Goal: Feedback & Contribution: Contribute content

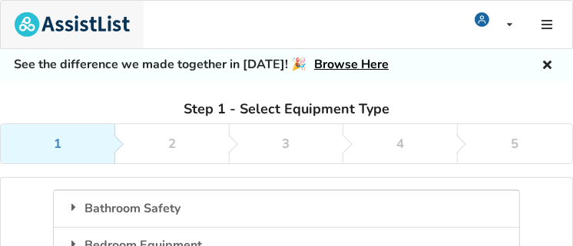
click at [21, 25] on img at bounding box center [72, 24] width 115 height 25
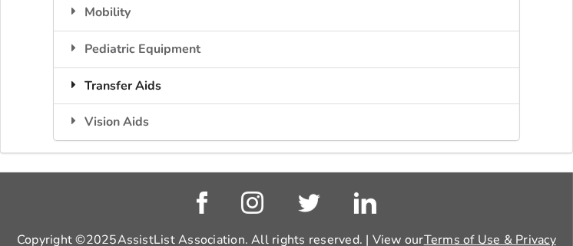
scroll to position [354, 0]
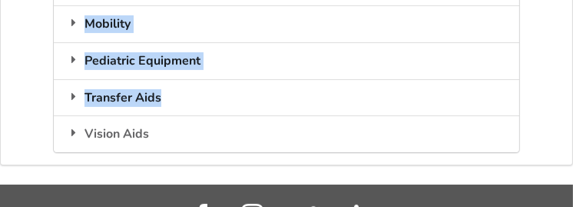
drag, startPoint x: 354, startPoint y: 36, endPoint x: 354, endPoint y: -4, distance: 39.9
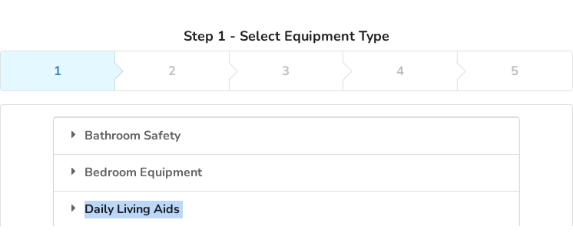
scroll to position [16, 0]
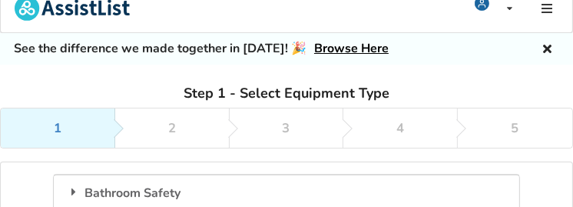
click at [314, 48] on link "Browse Here" at bounding box center [351, 48] width 74 height 17
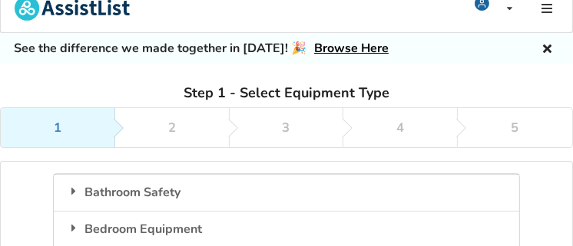
scroll to position [93, 0]
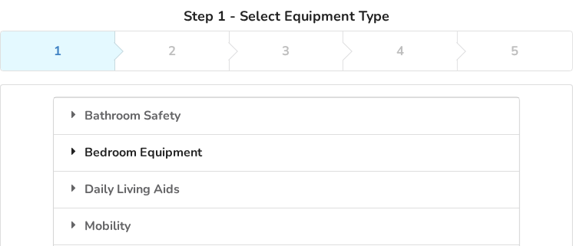
click at [193, 145] on div "Bedroom Equipment" at bounding box center [286, 152] width 464 height 37
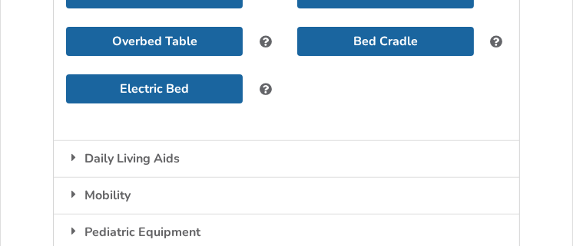
scroll to position [321, 0]
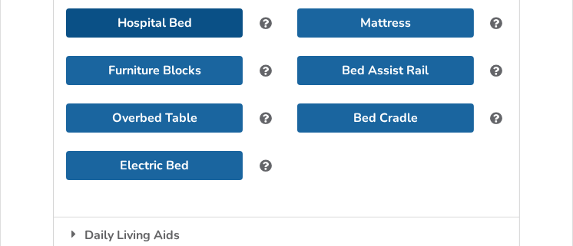
click at [197, 16] on button "Hospital Bed" at bounding box center [154, 22] width 177 height 29
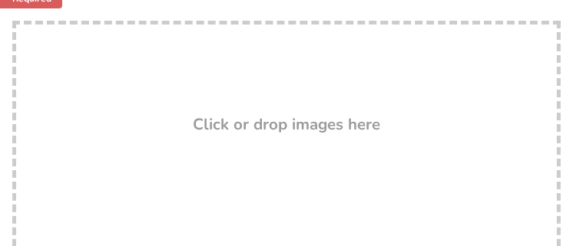
scroll to position [398, 0]
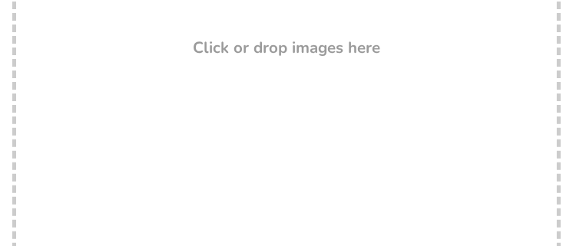
click at [226, 45] on h3 "Click or drop images here" at bounding box center [286, 48] width 187 height 20
type input "C:\fakepath\IMG_0757[1].PNG"
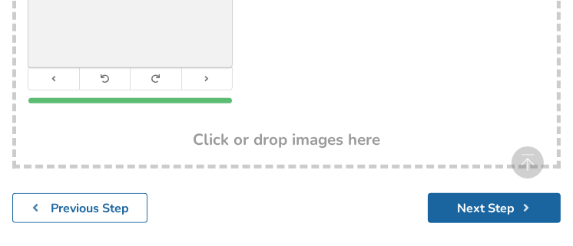
scroll to position [578, 0]
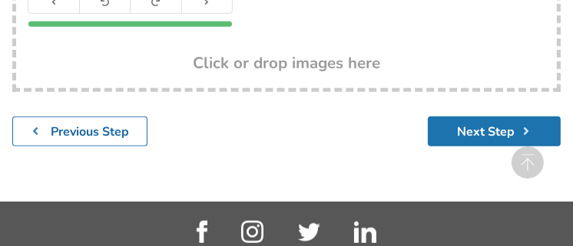
click at [445, 134] on button "Next Step" at bounding box center [494, 132] width 133 height 30
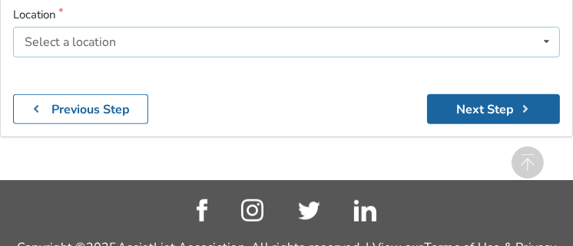
click at [105, 37] on div "Select a location" at bounding box center [70, 42] width 91 height 12
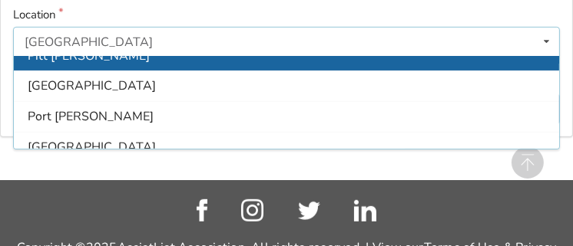
scroll to position [461, 0]
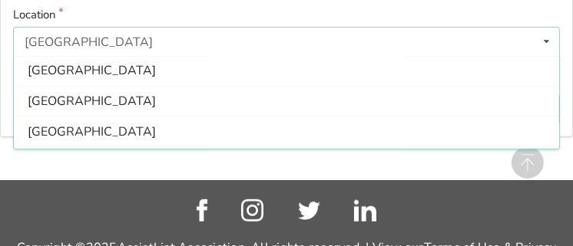
click at [72, 99] on div "[GEOGRAPHIC_DATA]" at bounding box center [286, 101] width 545 height 31
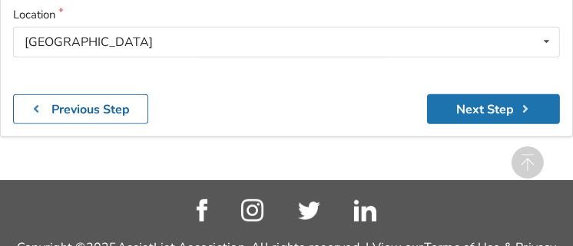
click at [481, 103] on button "Next Step" at bounding box center [493, 109] width 133 height 30
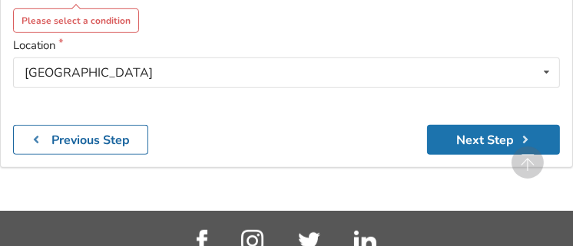
scroll to position [609, 0]
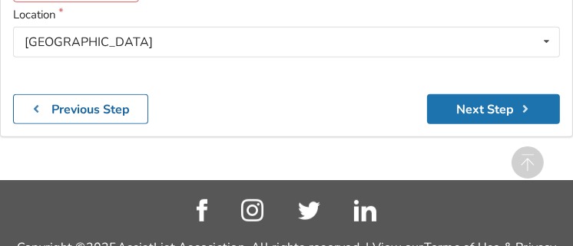
click at [481, 101] on button "Next Step" at bounding box center [493, 109] width 133 height 30
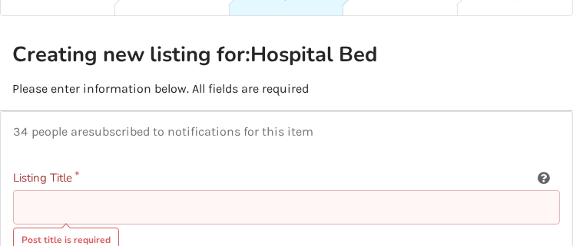
scroll to position [0, 0]
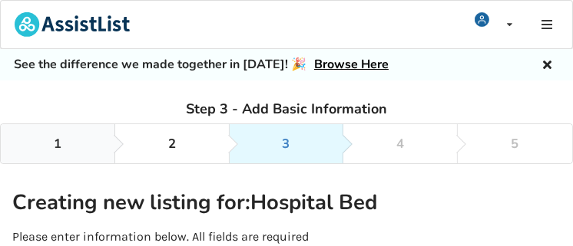
click at [45, 147] on link "1" at bounding box center [58, 143] width 114 height 39
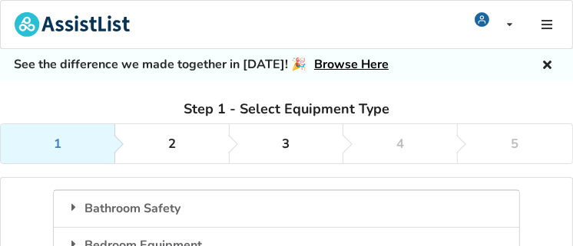
scroll to position [77, 0]
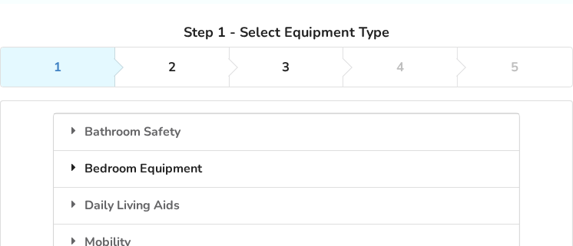
click at [116, 162] on div "Bedroom Equipment" at bounding box center [286, 168] width 464 height 37
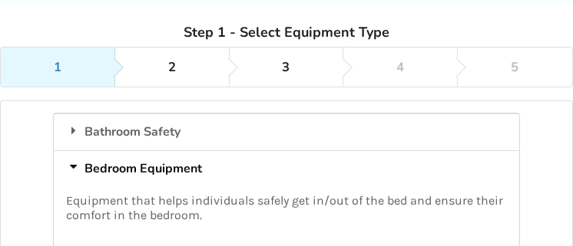
scroll to position [154, 0]
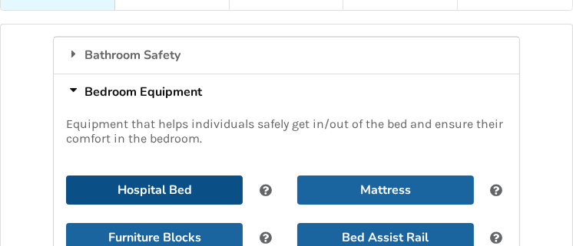
click at [137, 184] on button "Hospital Bed" at bounding box center [154, 190] width 177 height 29
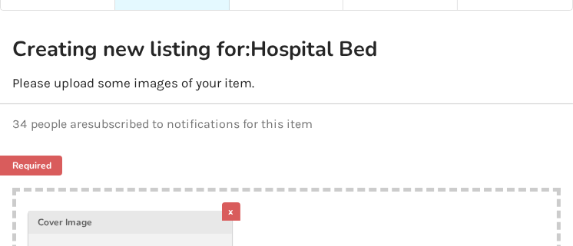
scroll to position [230, 0]
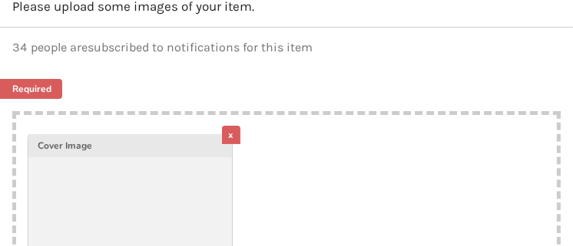
click at [98, 170] on img at bounding box center [129, 236] width 203 height 203
type input "C:\fakepath\IMG_0757[1].PNG"
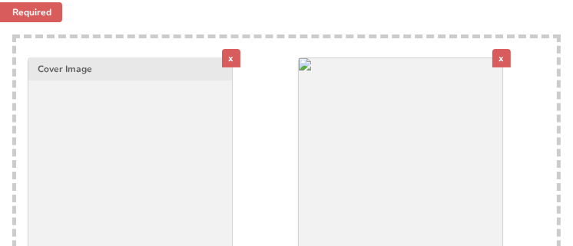
scroll to position [384, 0]
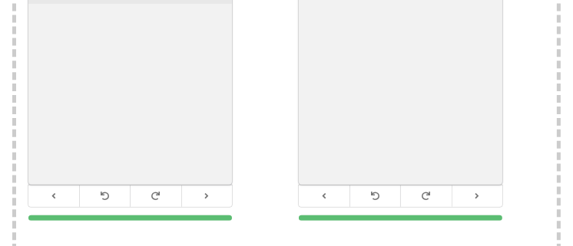
click at [113, 89] on img at bounding box center [129, 83] width 203 height 203
type input "C:\fakepath\IMG_0757[1].PNG"
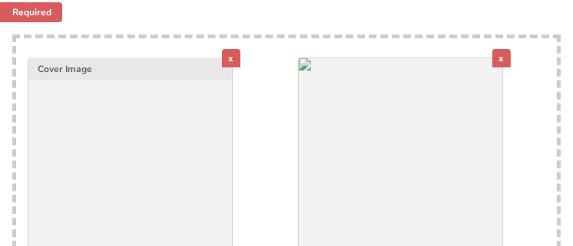
click at [497, 56] on div "x" at bounding box center [501, 58] width 18 height 18
click at [500, 59] on div "x" at bounding box center [501, 58] width 18 height 18
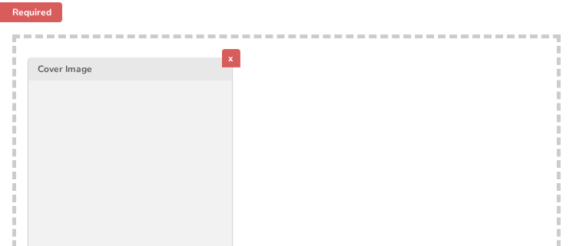
click at [500, 58] on div "x Cover Image" at bounding box center [286, 181] width 540 height 287
type input "C:\fakepath\IMG_0757[1].PNG"
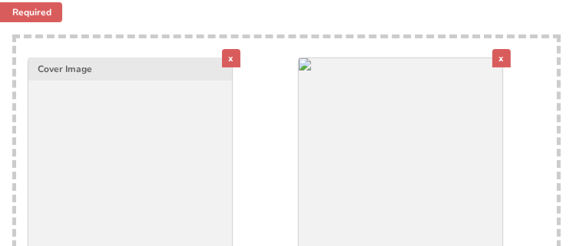
click at [228, 62] on div "x" at bounding box center [231, 58] width 18 height 18
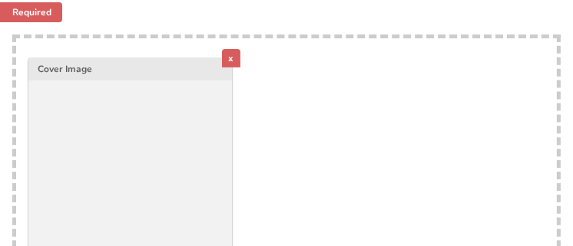
click at [228, 62] on div "x" at bounding box center [231, 58] width 18 height 18
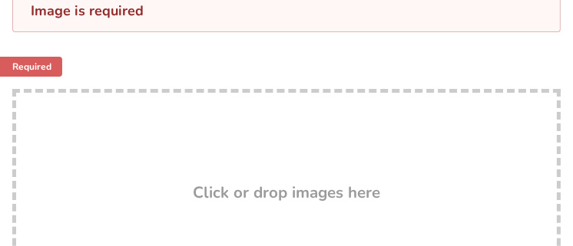
scroll to position [361, 0]
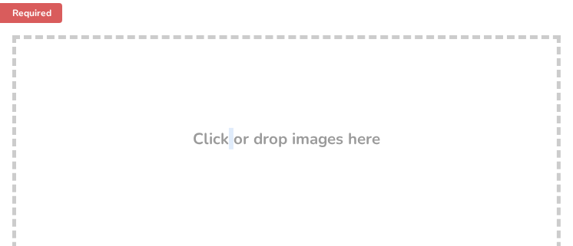
click at [228, 62] on div "Drop here! Click or drop images here" at bounding box center [286, 188] width 548 height 307
type input "C:\fakepath\Screenshot 2025-09-02 161022.png"
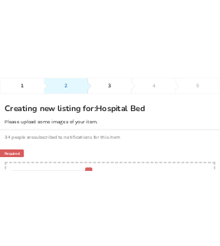
scroll to position [0, 0]
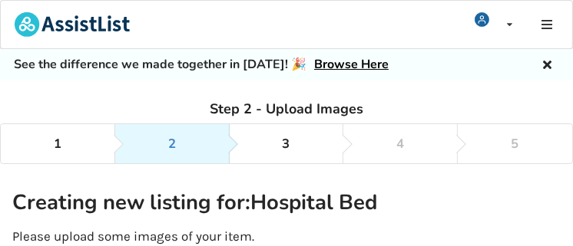
click at [191, 132] on link "2" at bounding box center [172, 143] width 114 height 39
click at [190, 137] on link "2" at bounding box center [172, 143] width 114 height 39
click at [189, 137] on link "2" at bounding box center [172, 143] width 114 height 39
click at [65, 141] on link "1" at bounding box center [58, 143] width 114 height 39
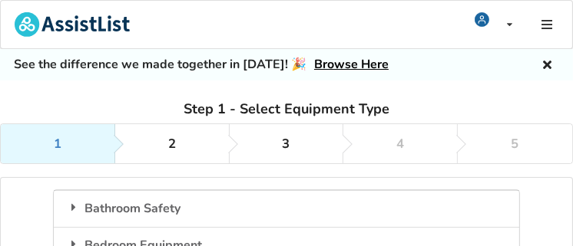
click at [65, 141] on link "1" at bounding box center [58, 143] width 114 height 39
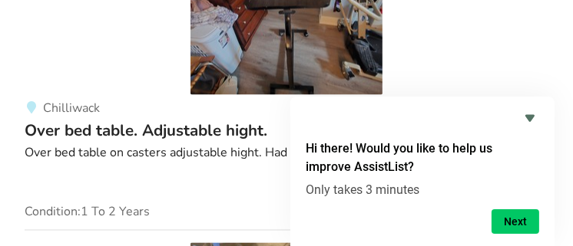
scroll to position [1981, 0]
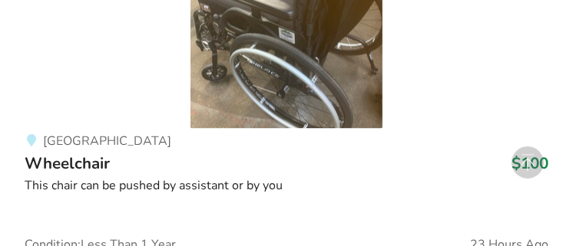
scroll to position [2058, 0]
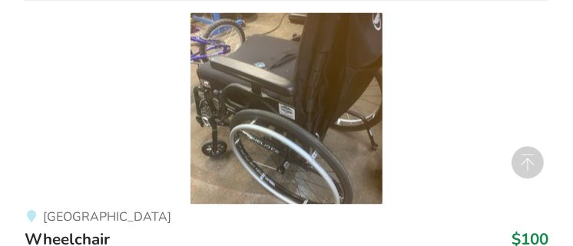
click at [264, 82] on img at bounding box center [286, 109] width 192 height 192
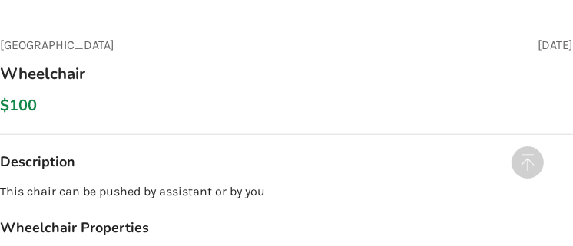
scroll to position [691, 0]
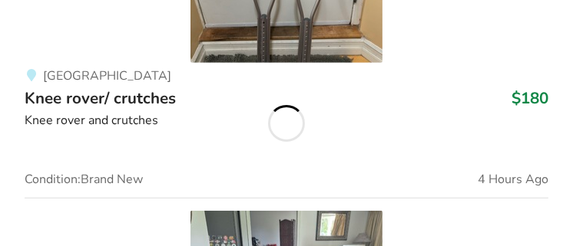
scroll to position [2058, 0]
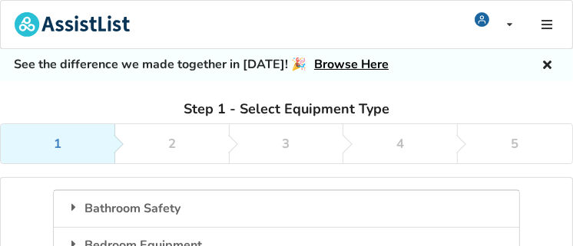
click at [73, 140] on link "1" at bounding box center [58, 143] width 114 height 39
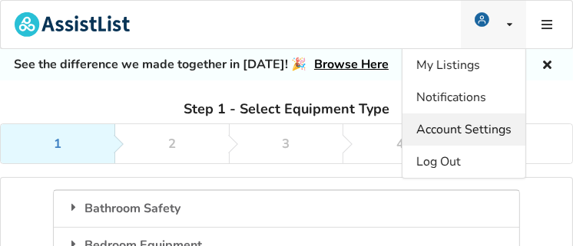
click at [471, 128] on span "Account Settings" at bounding box center [463, 129] width 95 height 17
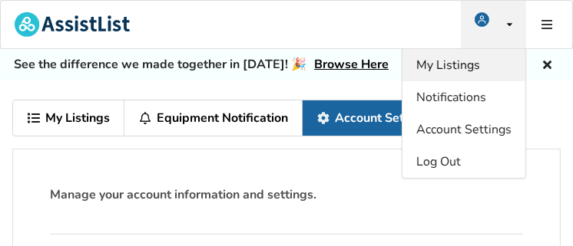
click at [450, 67] on span "My Listings" at bounding box center [448, 65] width 64 height 17
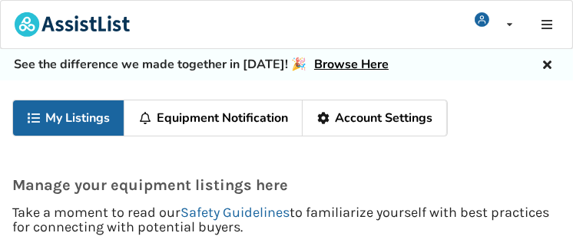
click at [102, 120] on link "My Listings" at bounding box center [68, 118] width 111 height 35
click at [102, 118] on link "My Listings" at bounding box center [68, 118] width 111 height 35
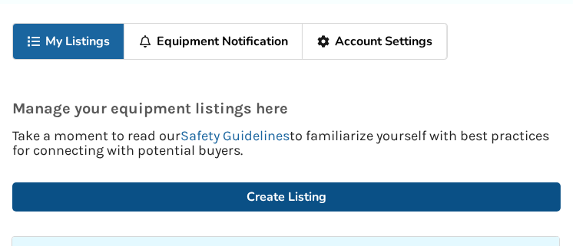
click at [278, 200] on link "Create Listing" at bounding box center [286, 197] width 548 height 29
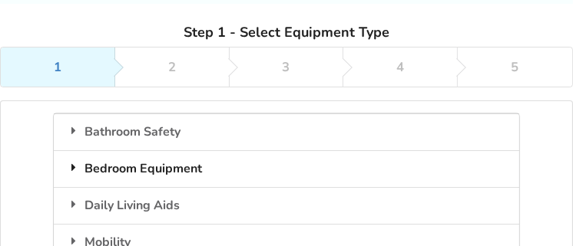
click at [146, 170] on div "Bedroom Equipment" at bounding box center [286, 168] width 464 height 37
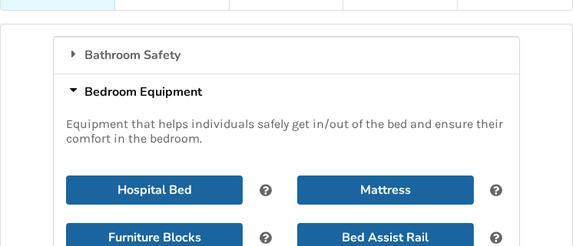
scroll to position [230, 0]
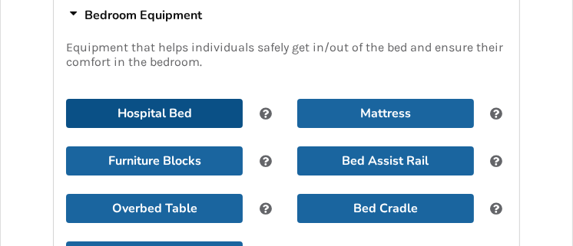
click at [149, 111] on button "Hospital Bed" at bounding box center [154, 113] width 177 height 29
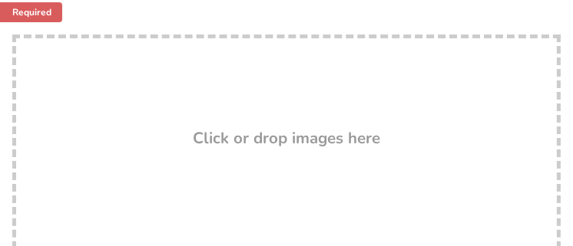
scroll to position [384, 0]
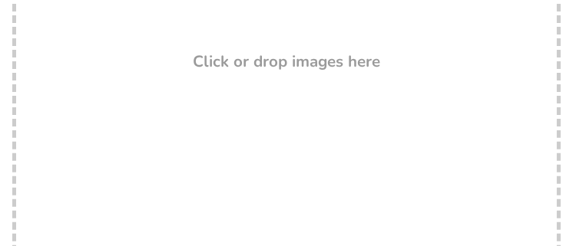
click at [216, 61] on h3 "Click or drop images here" at bounding box center [286, 61] width 187 height 20
click at [224, 61] on h3 "Click or drop images here" at bounding box center [286, 61] width 187 height 20
type input "C:\fakepath\Screenshot 2025-09-09 155356.png"
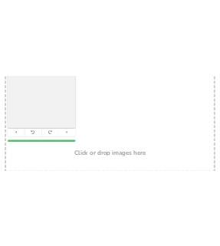
scroll to position [458, 0]
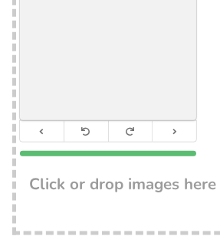
scroll to position [230, 0]
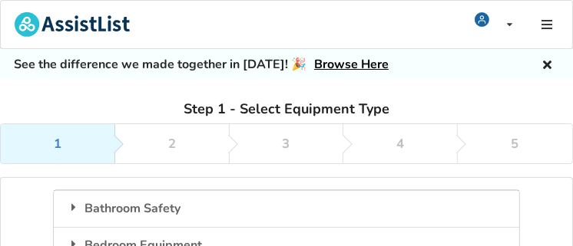
click at [172, 140] on div "1 2 3 4 5" at bounding box center [286, 144] width 573 height 41
click at [173, 140] on div "1 2 3 4 5" at bounding box center [286, 144] width 573 height 41
click at [544, 25] on icon at bounding box center [547, 24] width 15 height 12
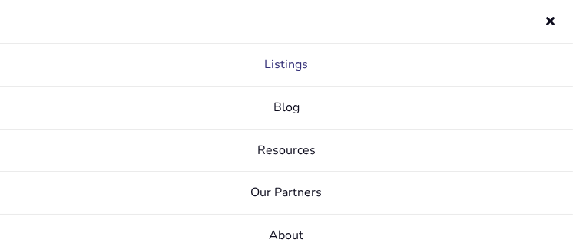
click at [283, 64] on link "Listings" at bounding box center [286, 65] width 573 height 43
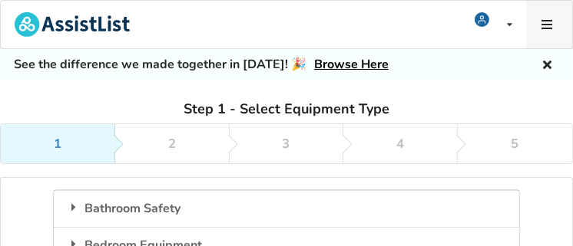
click at [547, 26] on icon at bounding box center [547, 24] width 15 height 12
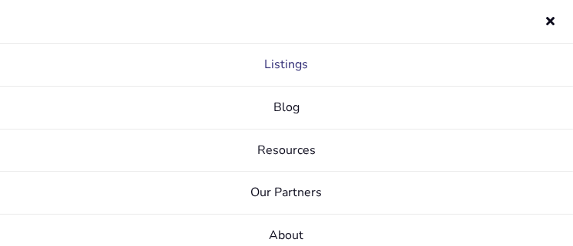
click at [290, 61] on link "Listings" at bounding box center [286, 65] width 573 height 43
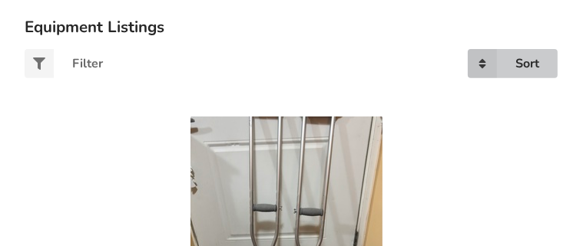
click at [521, 61] on div "Sort" at bounding box center [527, 64] width 24 height 12
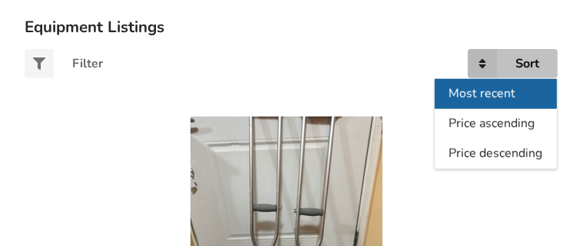
click at [509, 91] on span "Most recent" at bounding box center [482, 94] width 67 height 17
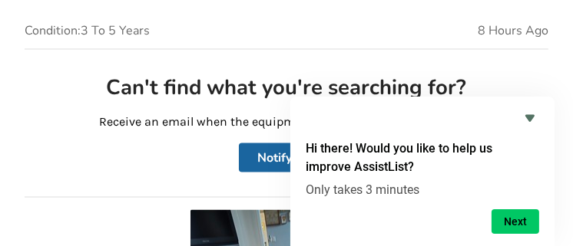
scroll to position [1367, 0]
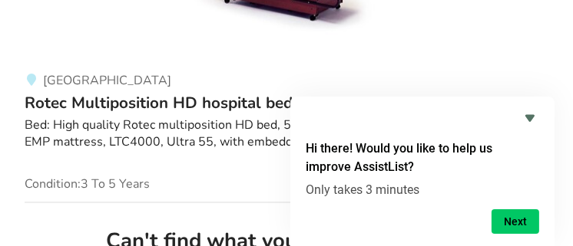
click at [528, 117] on icon "Hide survey" at bounding box center [529, 118] width 9 height 7
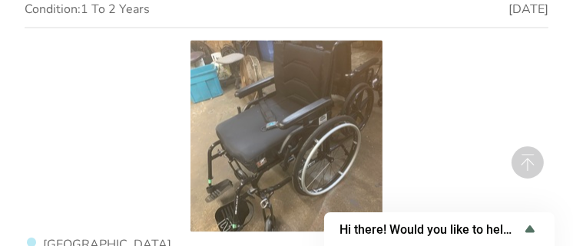
scroll to position [6203, 0]
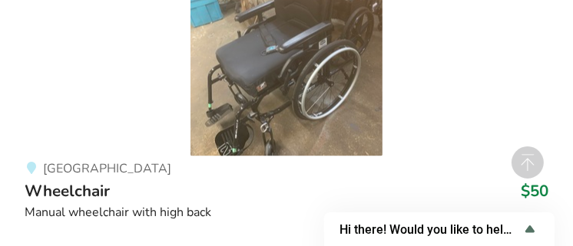
click at [290, 61] on img at bounding box center [286, 60] width 192 height 192
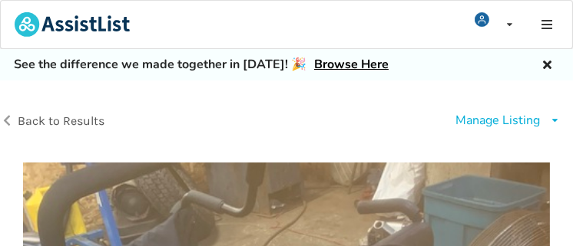
click at [497, 119] on div "Manage Listing" at bounding box center [497, 121] width 84 height 18
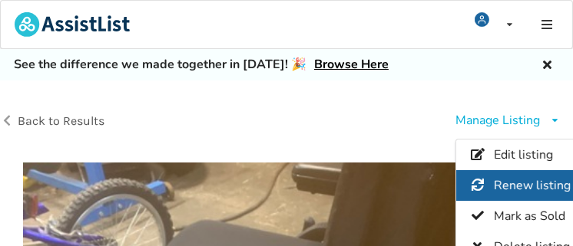
click at [524, 178] on span "Renew listing" at bounding box center [532, 185] width 77 height 17
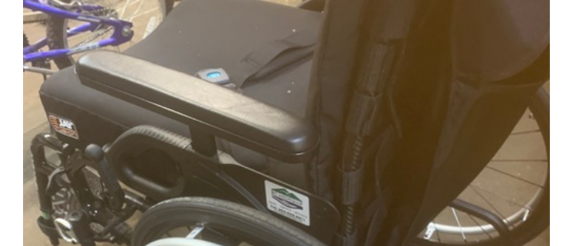
scroll to position [154, 0]
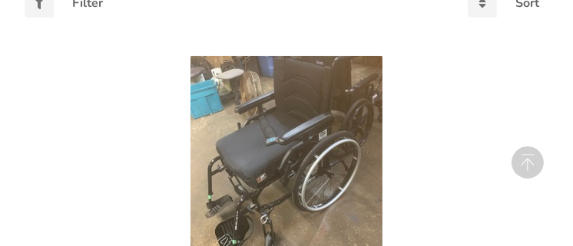
scroll to position [583, 0]
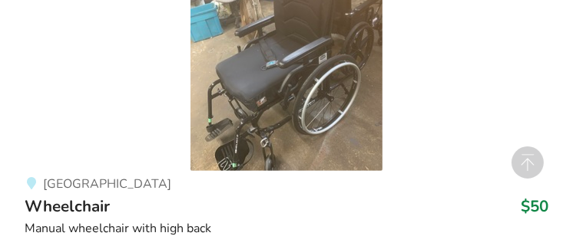
type input "I."
click at [294, 83] on img at bounding box center [286, 75] width 192 height 192
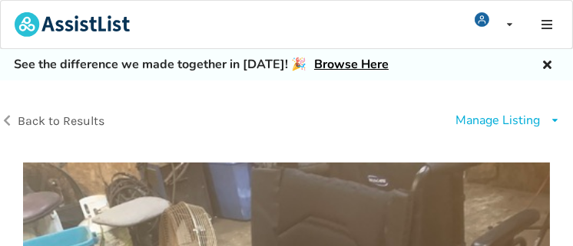
click at [511, 123] on div "Manage Listing" at bounding box center [497, 121] width 84 height 18
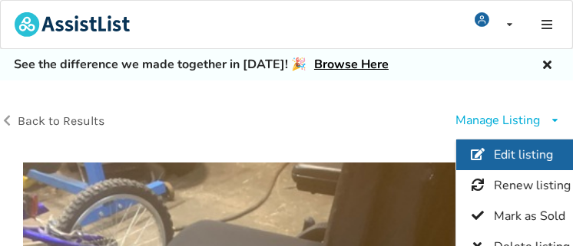
scroll to position [77, 0]
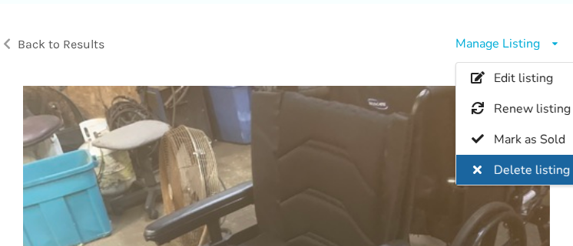
click at [528, 171] on span "Delete listing" at bounding box center [532, 170] width 76 height 17
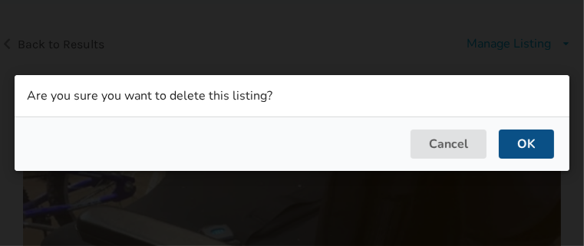
click at [524, 148] on button "OK" at bounding box center [526, 144] width 55 height 29
